Goal: Task Accomplishment & Management: Complete application form

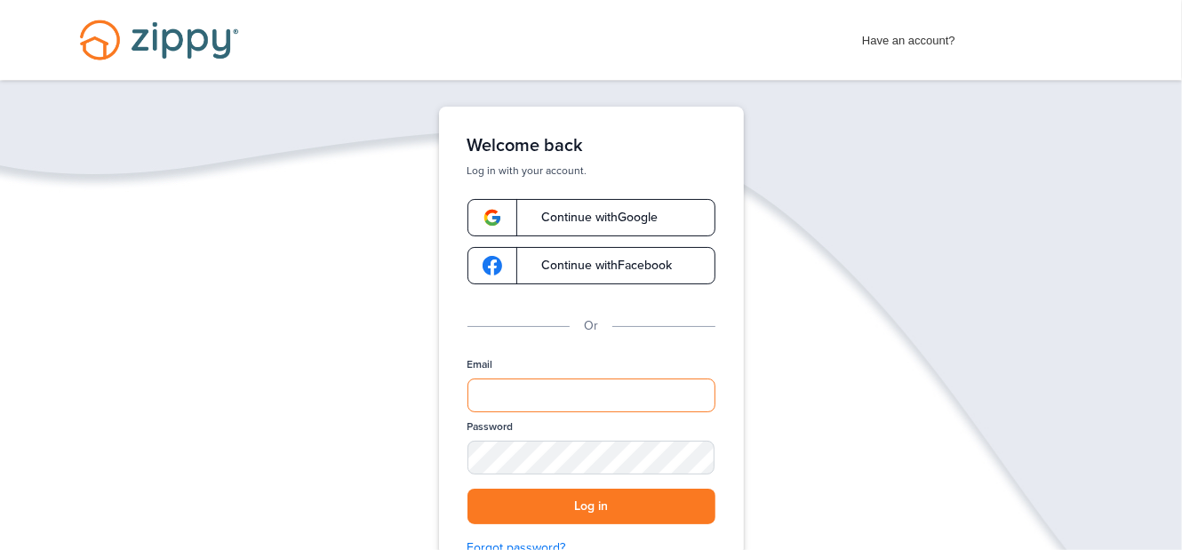
click at [494, 393] on input "Email" at bounding box center [591, 395] width 248 height 34
type input "**********"
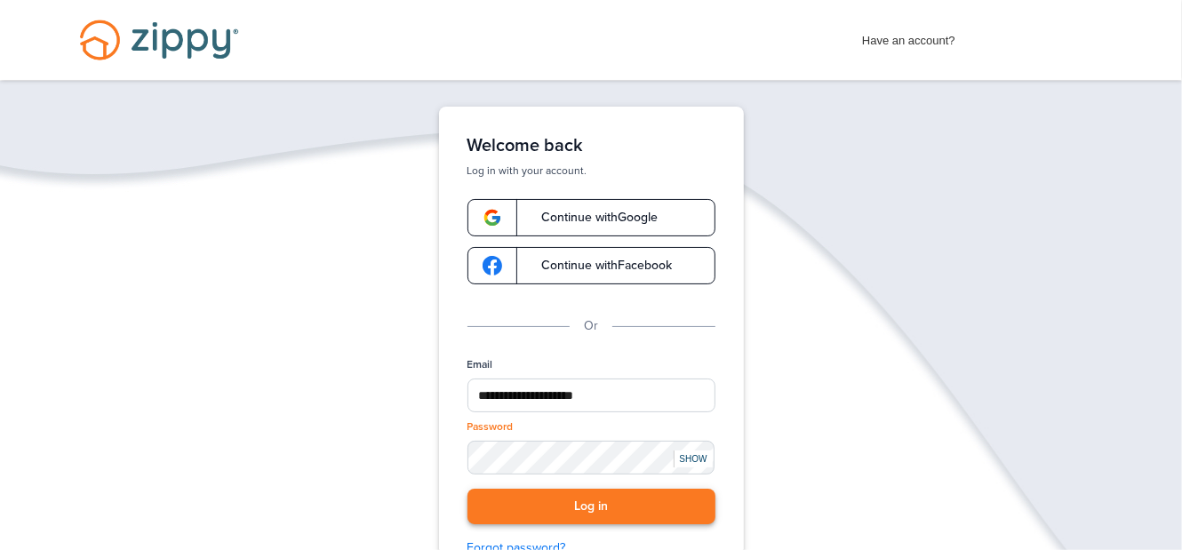
click at [603, 501] on button "Log in" at bounding box center [591, 507] width 248 height 36
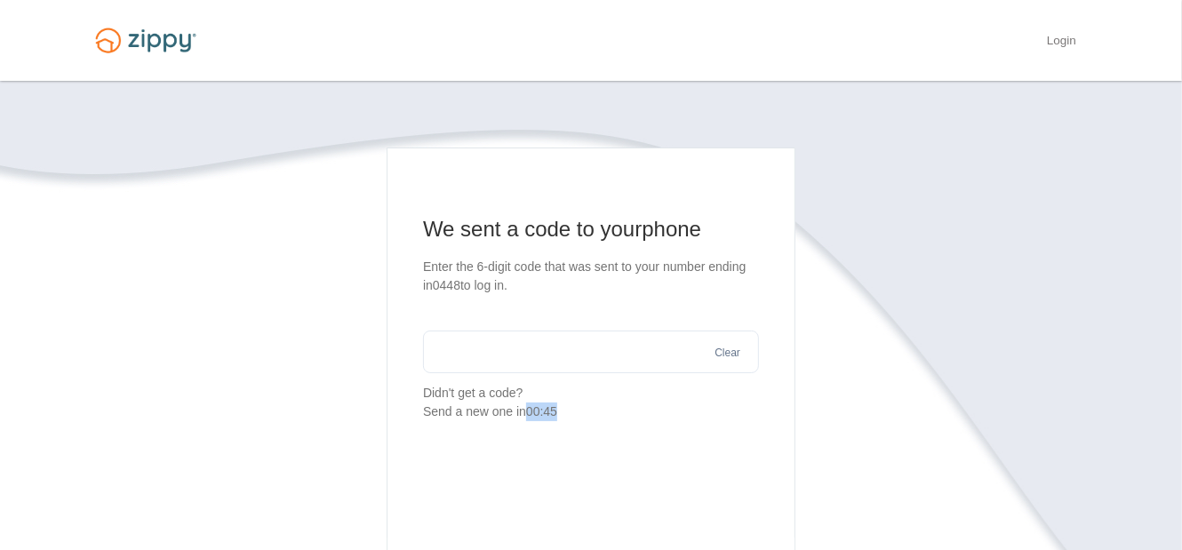
drag, startPoint x: 601, startPoint y: 503, endPoint x: 622, endPoint y: 474, distance: 35.7
click at [622, 474] on main "We sent a code to your phone Enter the 6-digit code that was sent to your numbe…" at bounding box center [590, 400] width 409 height 506
click at [459, 352] on input "text" at bounding box center [591, 351] width 336 height 43
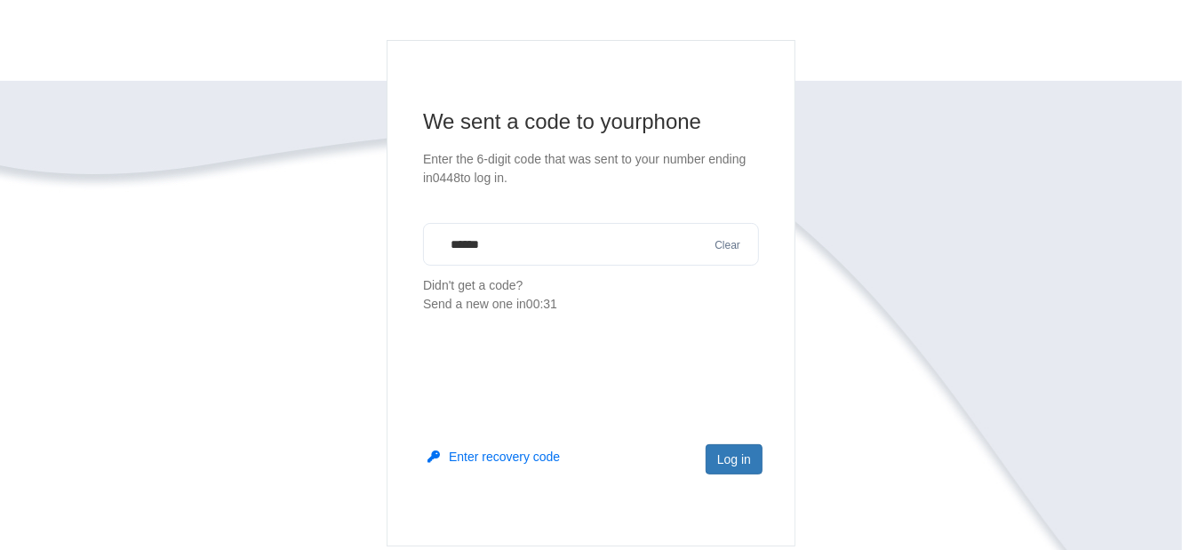
scroll to position [267, 0]
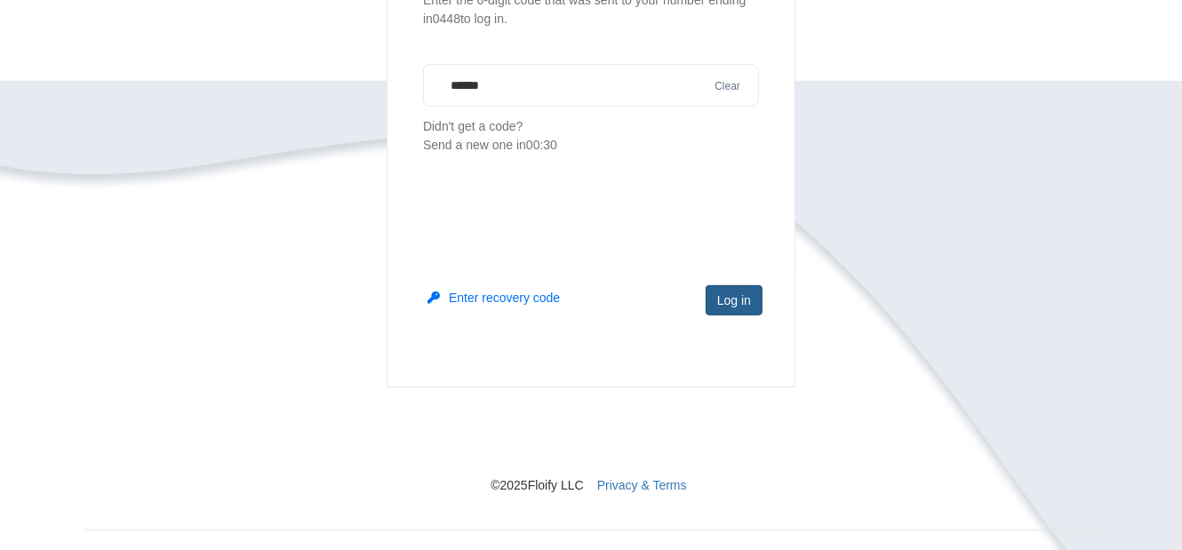
type input "******"
click at [713, 297] on button "Log in" at bounding box center [733, 300] width 57 height 30
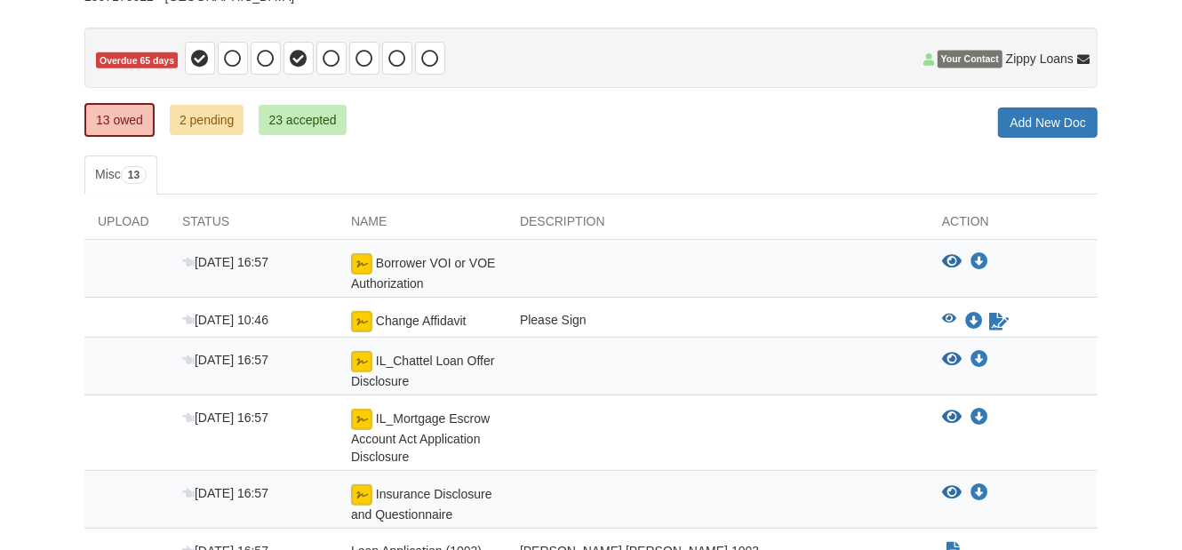
scroll to position [178, 0]
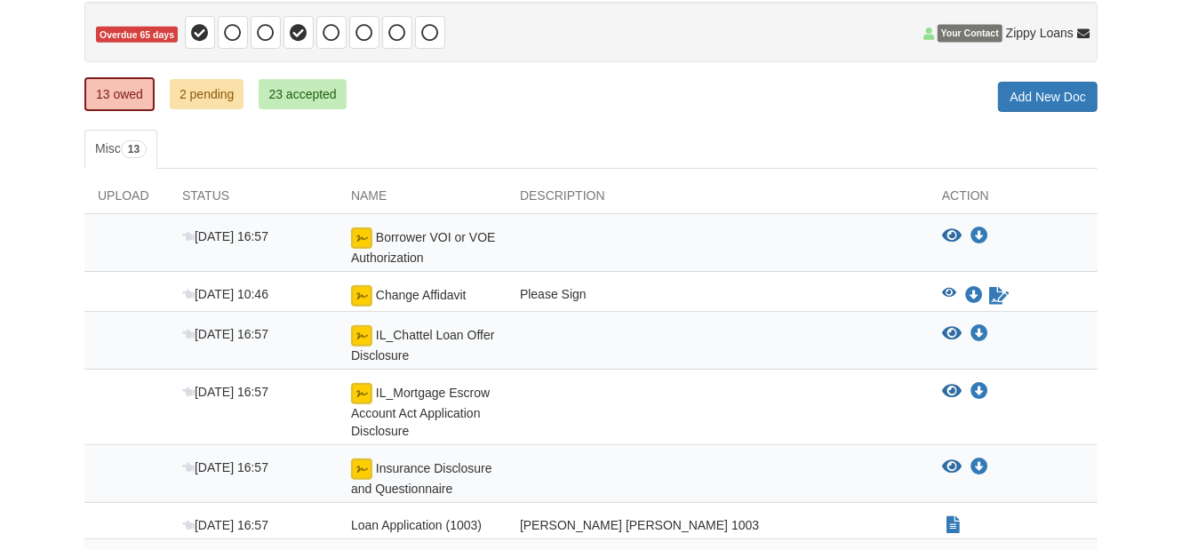
click at [641, 292] on div "Please Sign" at bounding box center [717, 295] width 422 height 21
click at [358, 292] on img at bounding box center [361, 295] width 21 height 21
click at [991, 289] on icon "Sign Form" at bounding box center [999, 296] width 20 height 18
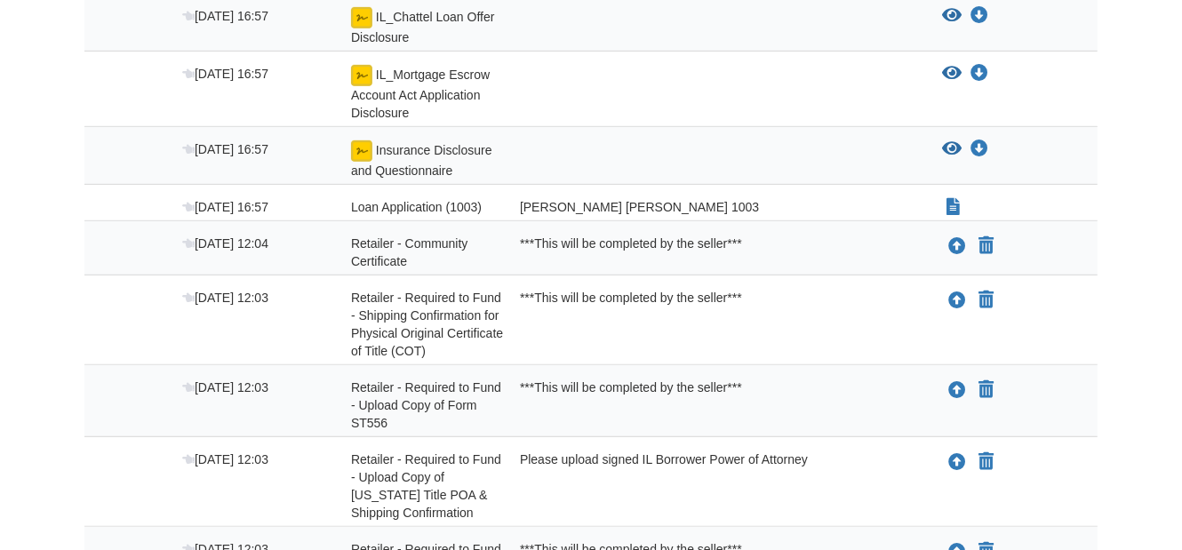
scroll to position [533, 0]
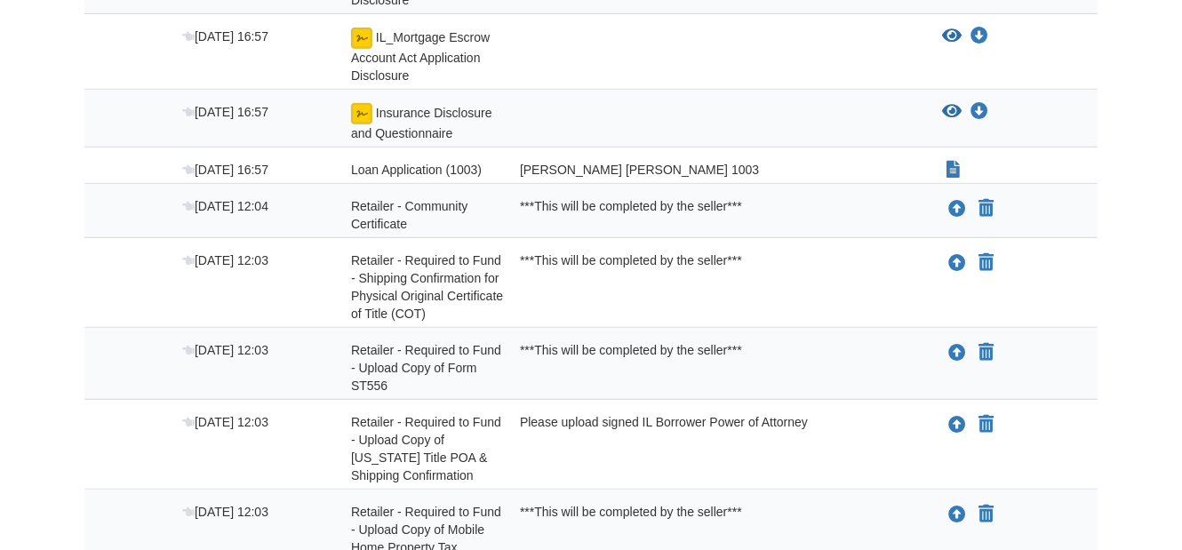
click at [656, 119] on div at bounding box center [717, 122] width 422 height 39
click at [974, 103] on icon "Download Insurance Disclosure and Questionnaire" at bounding box center [979, 112] width 18 height 18
click at [1125, 102] on body "festusdoc55@gmail.com Logout" at bounding box center [591, 157] width 1182 height 1381
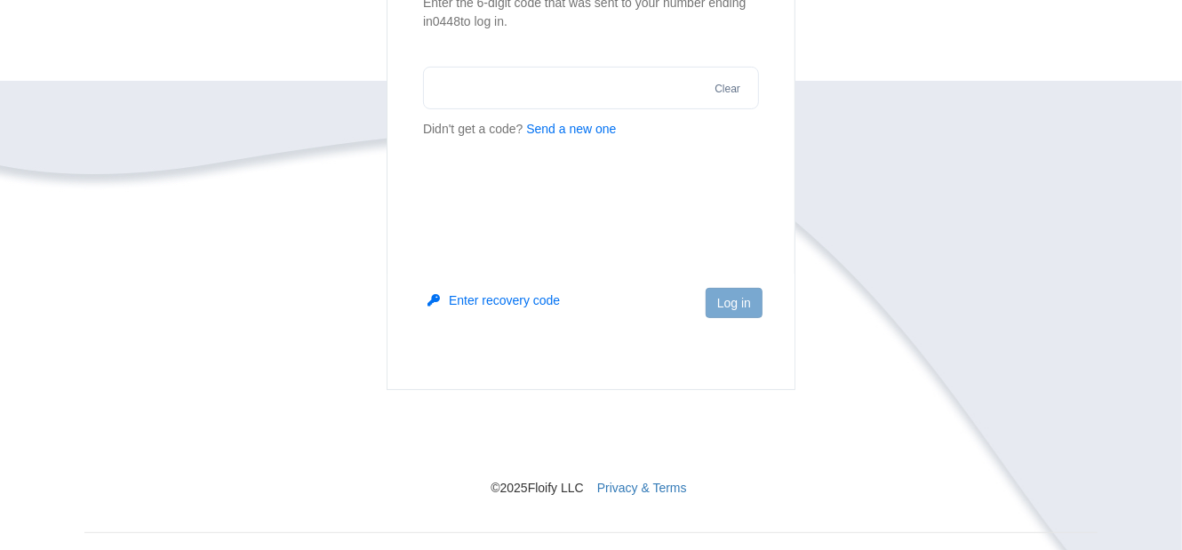
scroll to position [264, 0]
